Goal: Information Seeking & Learning: Learn about a topic

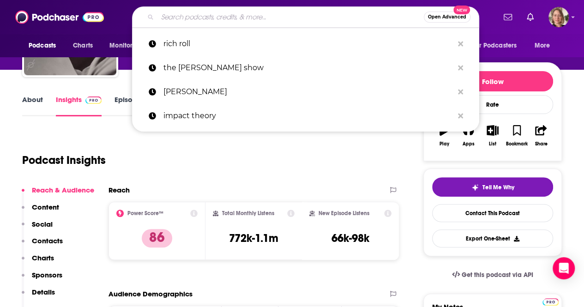
type input "MODERN CLASSROOMS PROJECT PODCASTS"
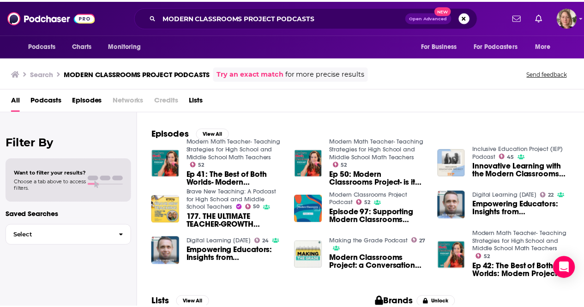
scroll to position [139, 0]
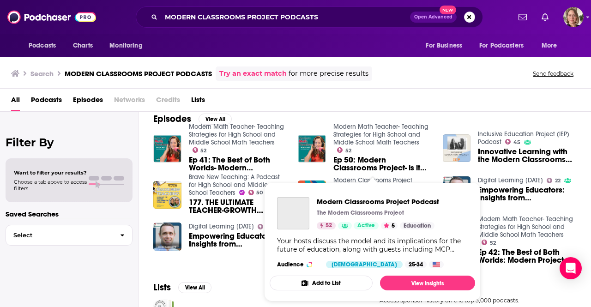
click at [402, 181] on div "Podcasts Charts Monitoring MODERN CLASSROOMS PROJECT PODCASTS Open Advanced New…" at bounding box center [295, 153] width 591 height 307
click at [352, 202] on span "Modern Classrooms Project Podcast" at bounding box center [378, 201] width 122 height 9
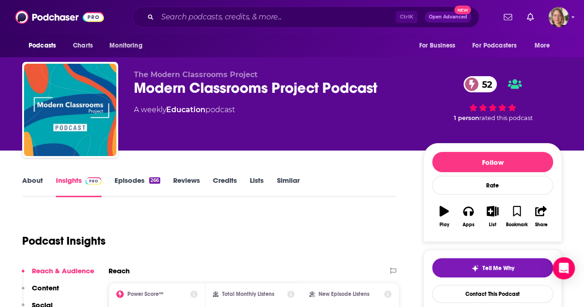
click at [34, 177] on link "About" at bounding box center [32, 186] width 21 height 21
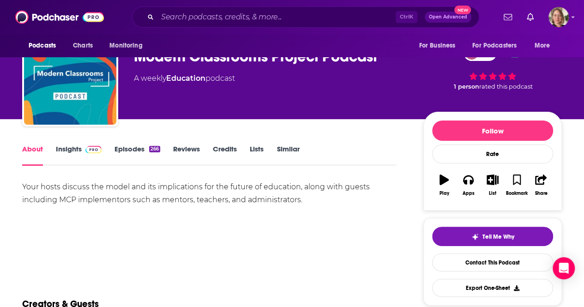
scroll to position [46, 0]
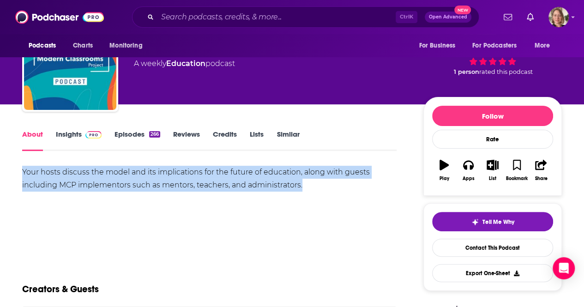
drag, startPoint x: 321, startPoint y: 186, endPoint x: 9, endPoint y: 174, distance: 312.1
copy div "Your hosts discuss the model and its implications for the future of education, …"
click at [468, 169] on icon "button" at bounding box center [468, 165] width 10 height 10
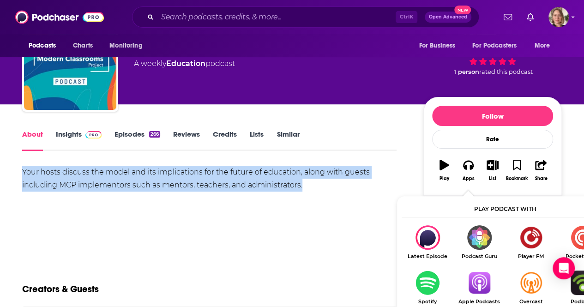
click at [482, 282] on img "Show Listen On dropdown" at bounding box center [480, 283] width 52 height 24
